Goal: Find specific page/section: Find specific page/section

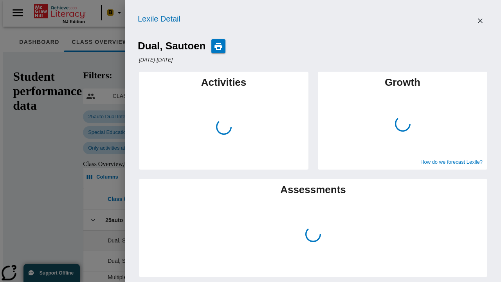
scroll to position [0, 288]
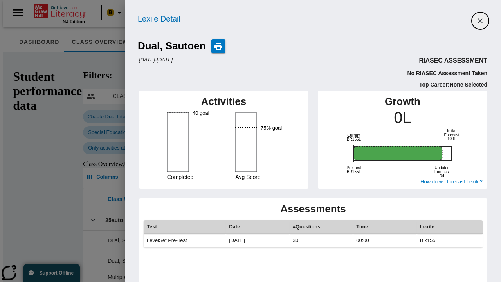
click at [481, 21] on icon "Close" at bounding box center [480, 20] width 5 height 5
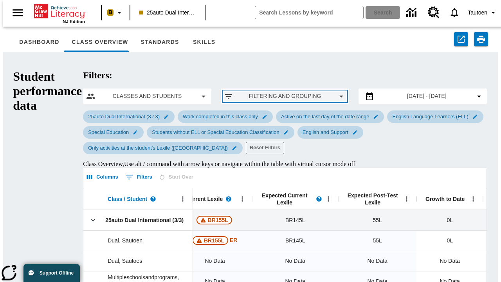
click at [250, 92] on span "Filtering and Grouping" at bounding box center [285, 96] width 91 height 8
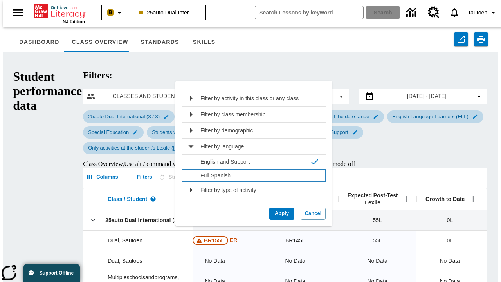
click at [255, 175] on p "Full Spanish" at bounding box center [259, 176] width 116 height 8
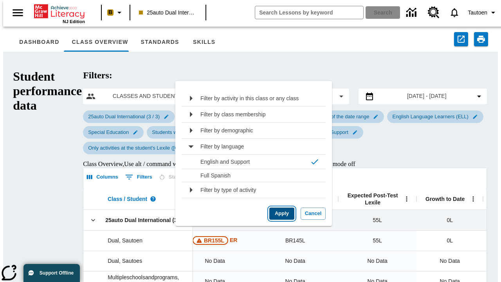
click at [279, 213] on button "Apply" at bounding box center [281, 214] width 25 height 12
